Goal: Information Seeking & Learning: Learn about a topic

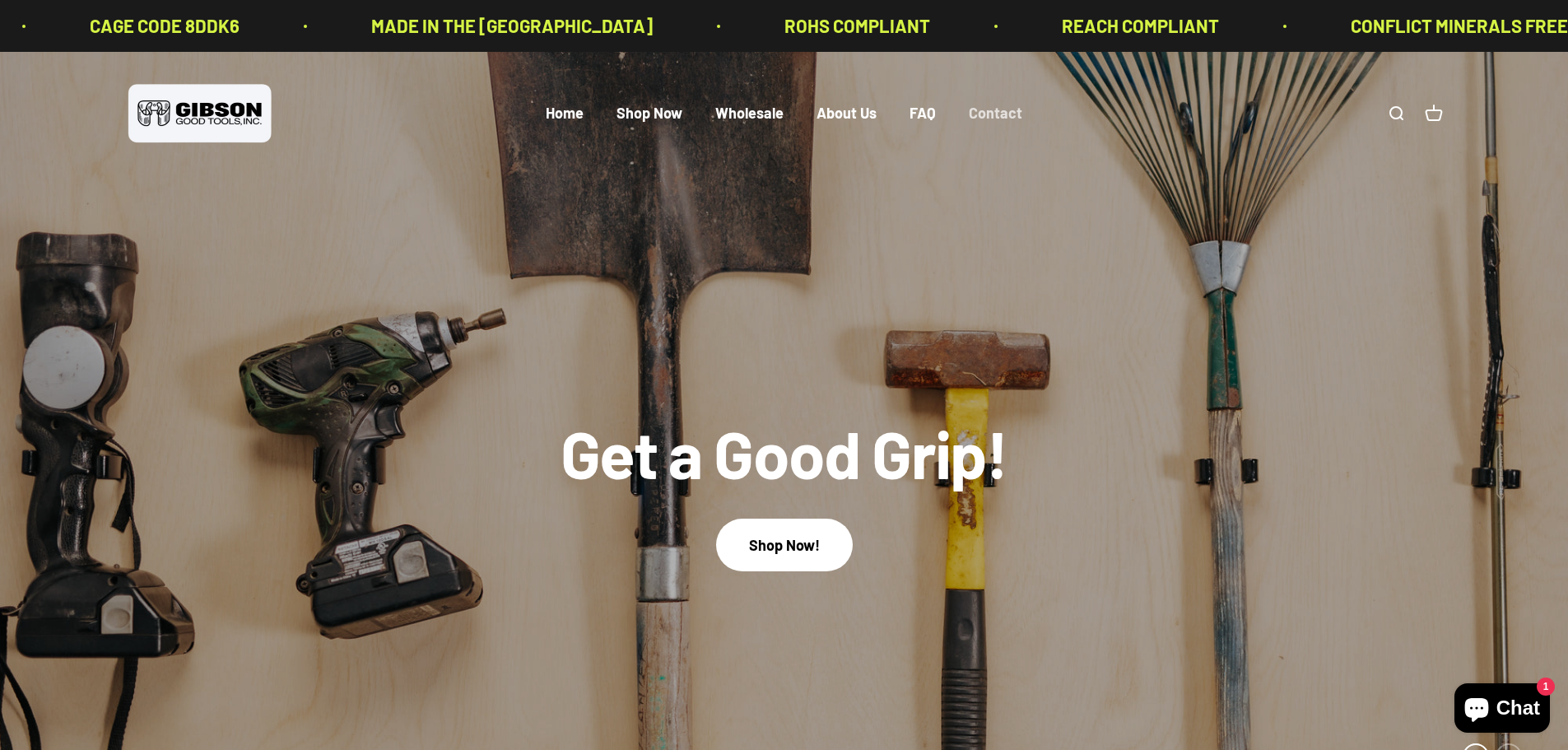
click at [980, 113] on link "Contact" at bounding box center [995, 114] width 53 height 18
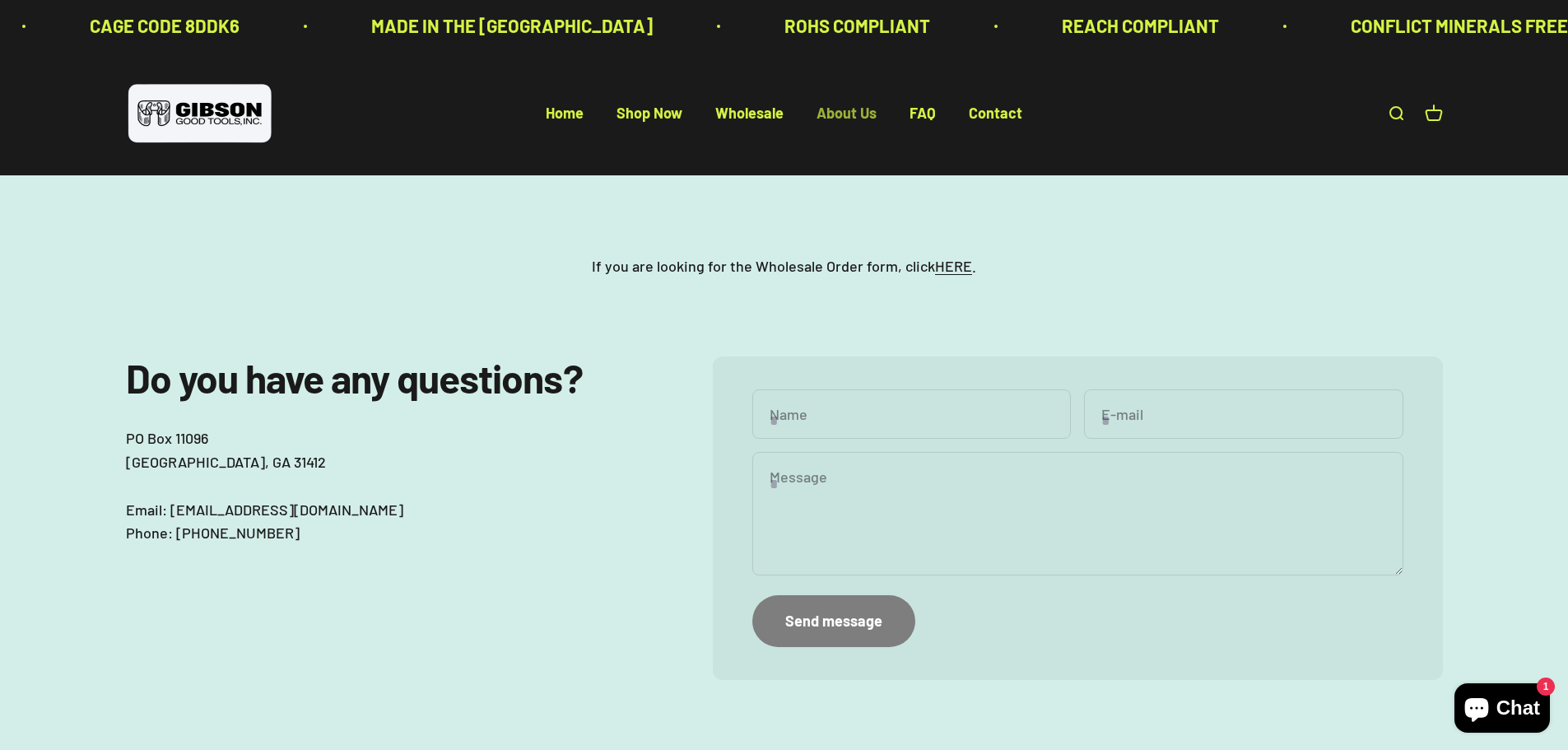
click at [848, 114] on link "About Us" at bounding box center [846, 114] width 61 height 18
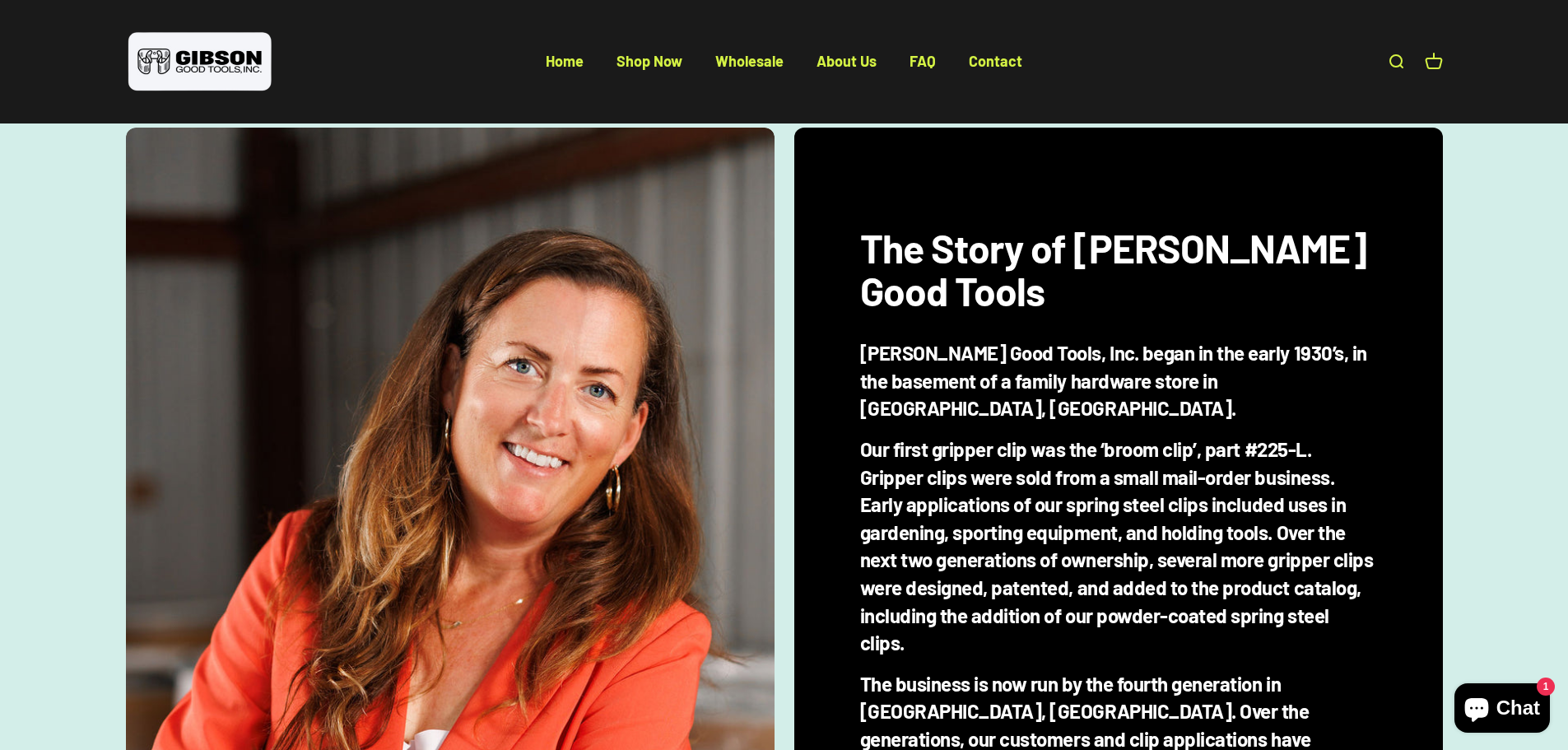
scroll to position [329, 0]
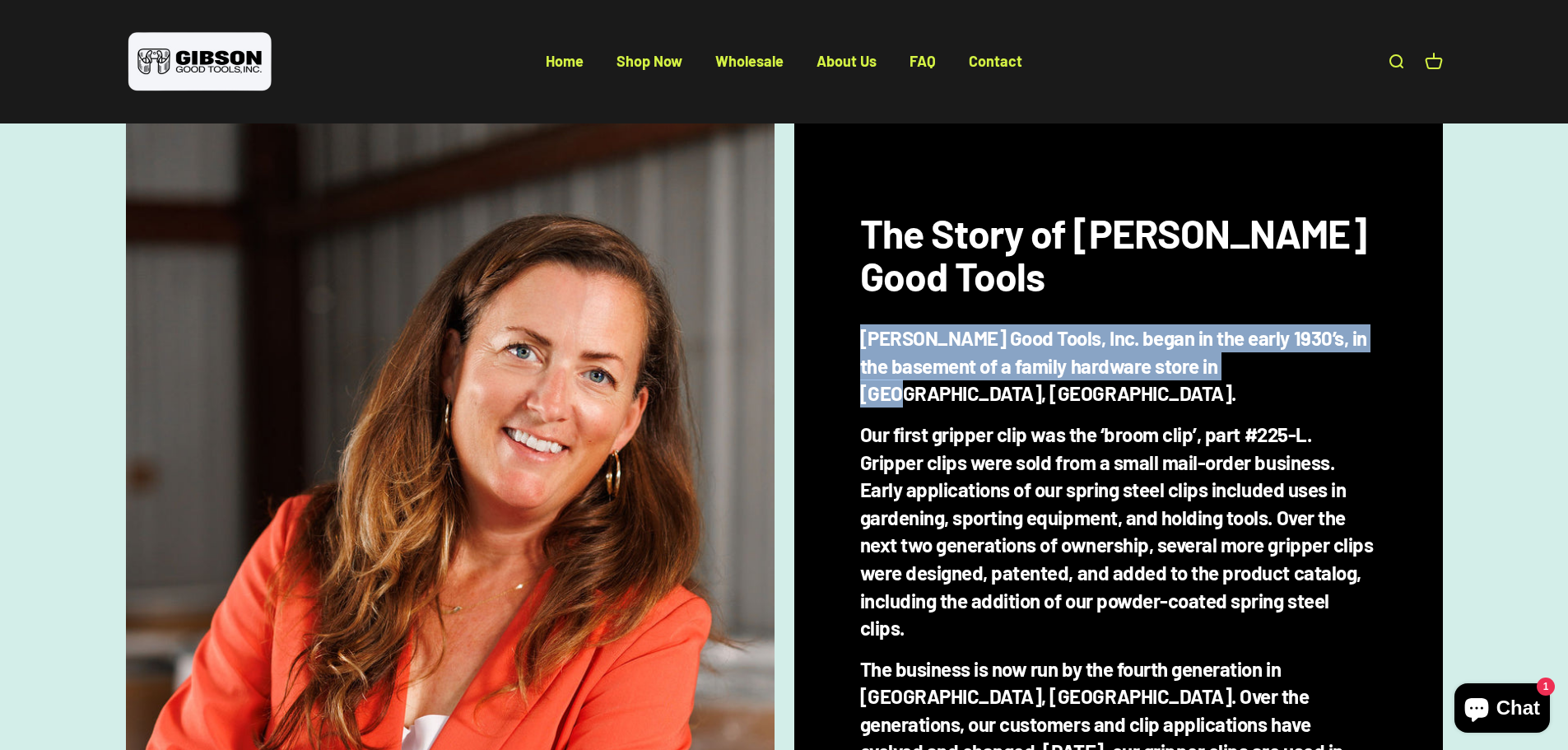
drag, startPoint x: 863, startPoint y: 337, endPoint x: 1290, endPoint y: 363, distance: 427.8
click at [1290, 363] on h5 "Gibson Good Tools, Inc. began in the early 1930’s, in the basement of a family …" at bounding box center [1119, 366] width 517 height 83
copy h5 "Gibson Good Tools, Inc. began in the early 1930’s, in the basement of a family …"
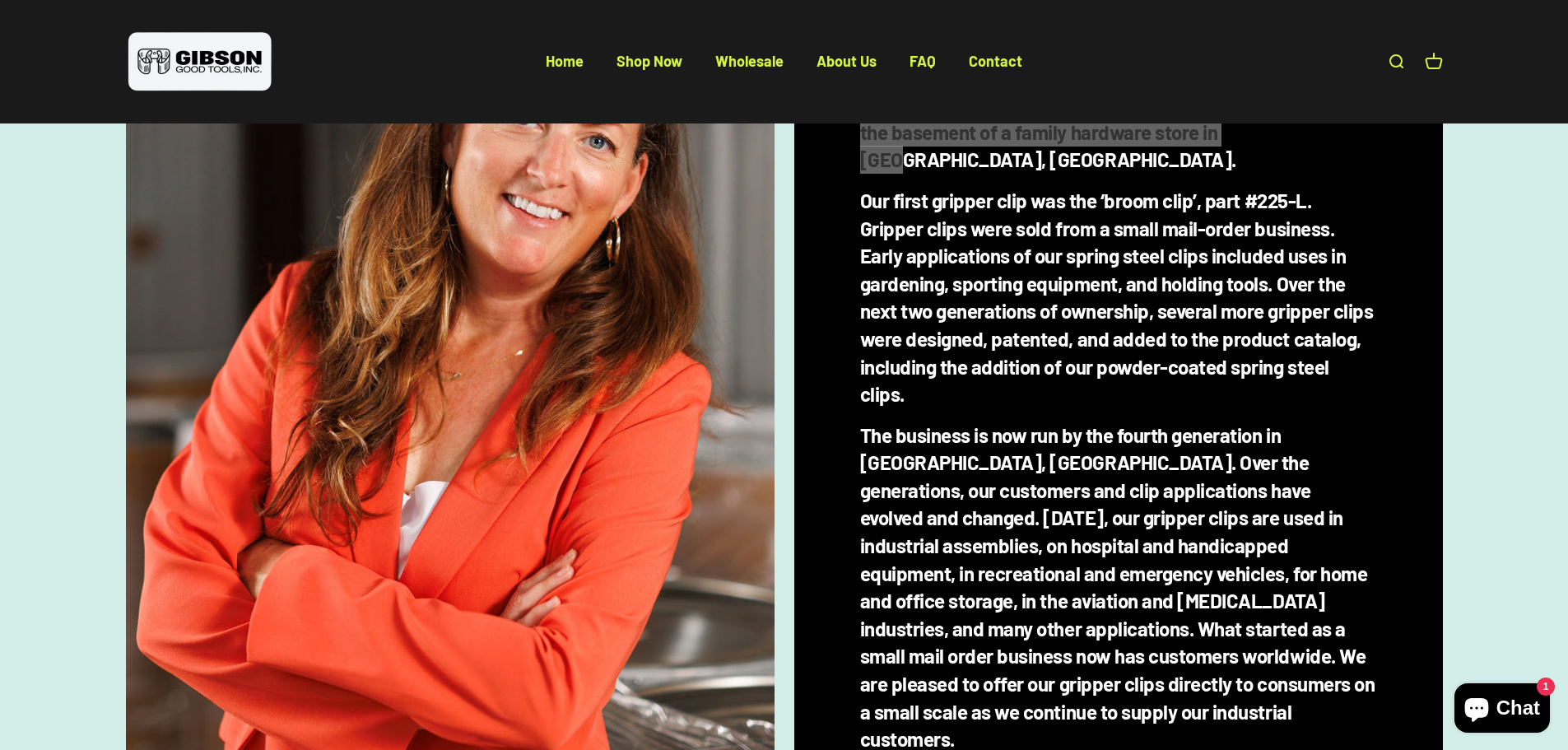
scroll to position [576, 0]
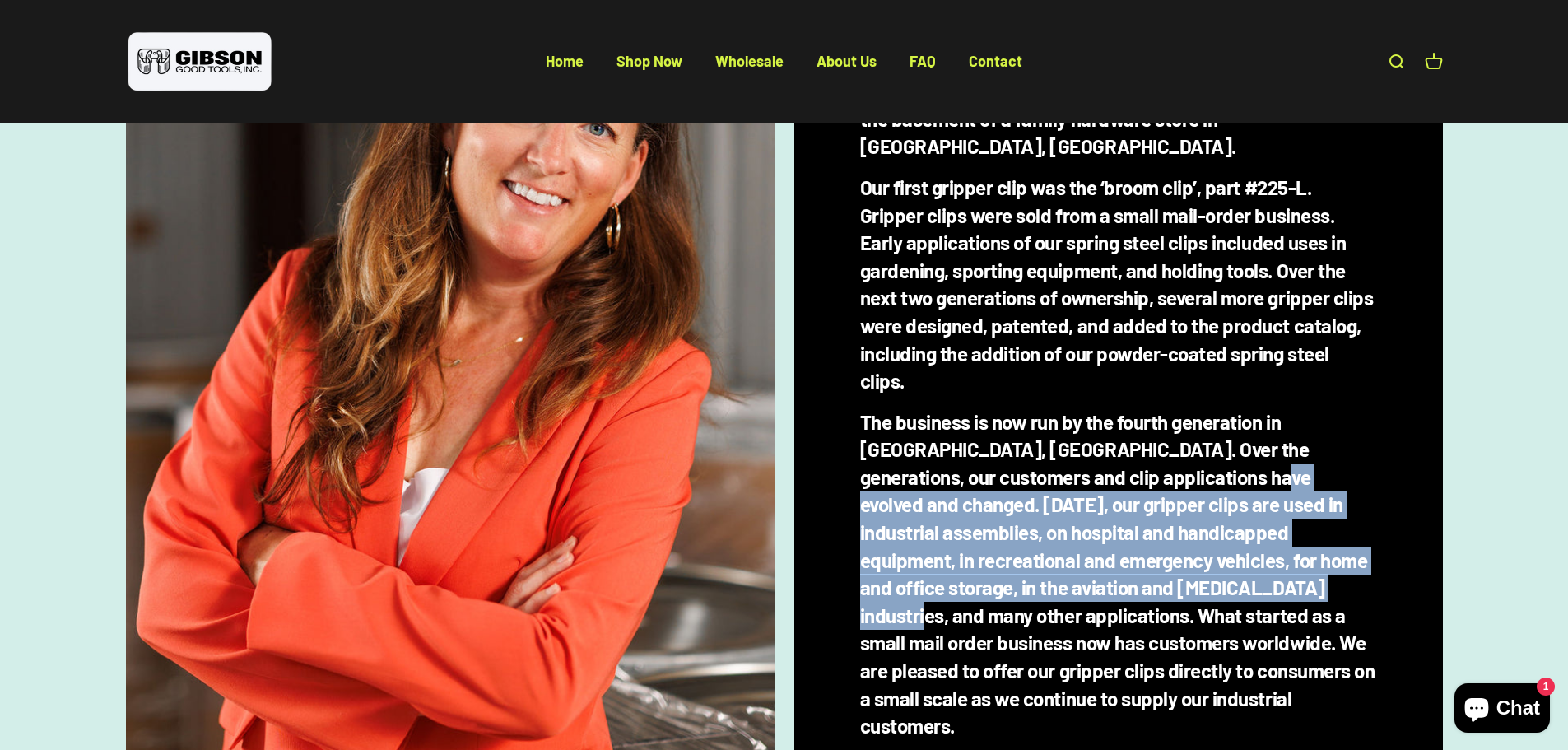
drag, startPoint x: 1086, startPoint y: 422, endPoint x: 1066, endPoint y: 537, distance: 116.7
click at [1066, 537] on h5 "The business is now run by the fourth generation in Savannah, Ga. Over the gene…" at bounding box center [1119, 574] width 517 height 332
copy h5 "Today, our gripper clips are used in industrial assemblies, on hospital and han…"
